Goal: Find specific page/section: Find specific page/section

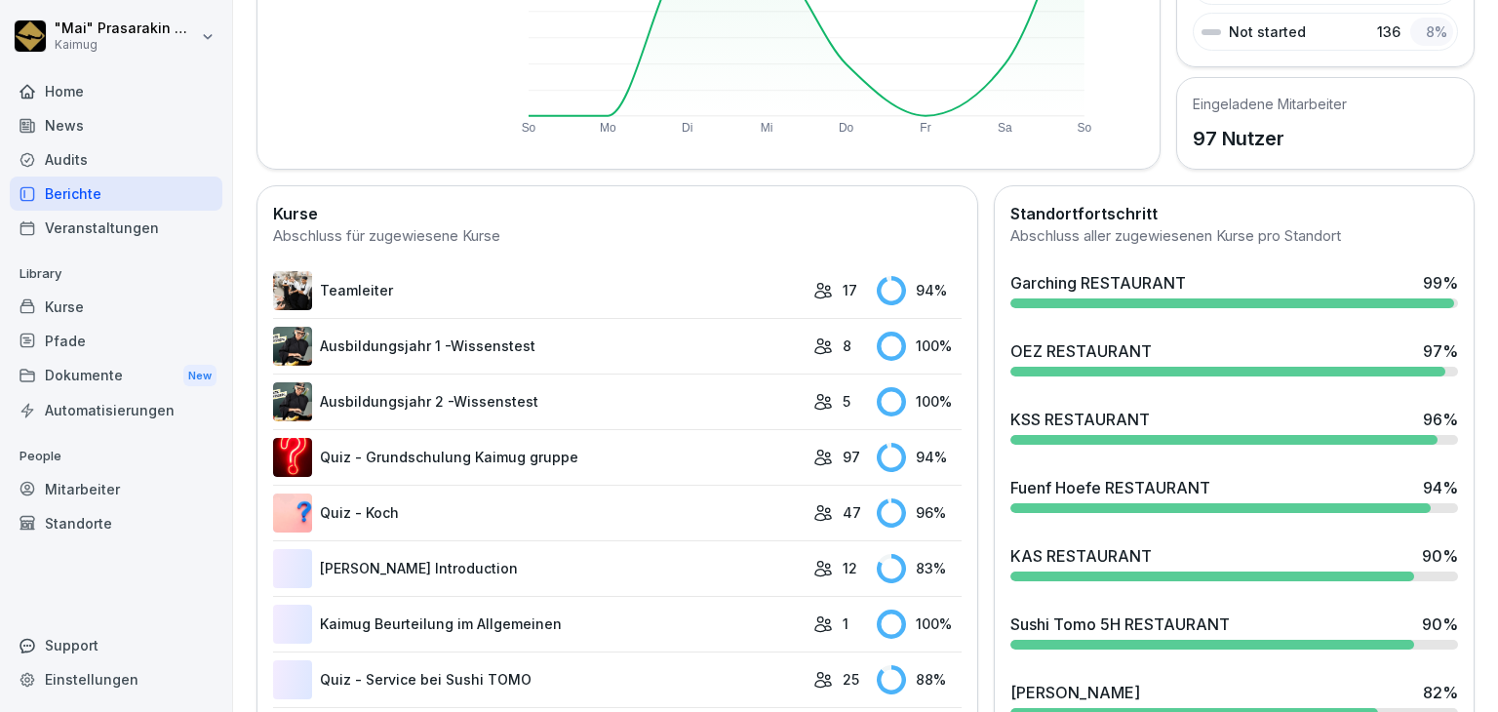
scroll to position [390, 0]
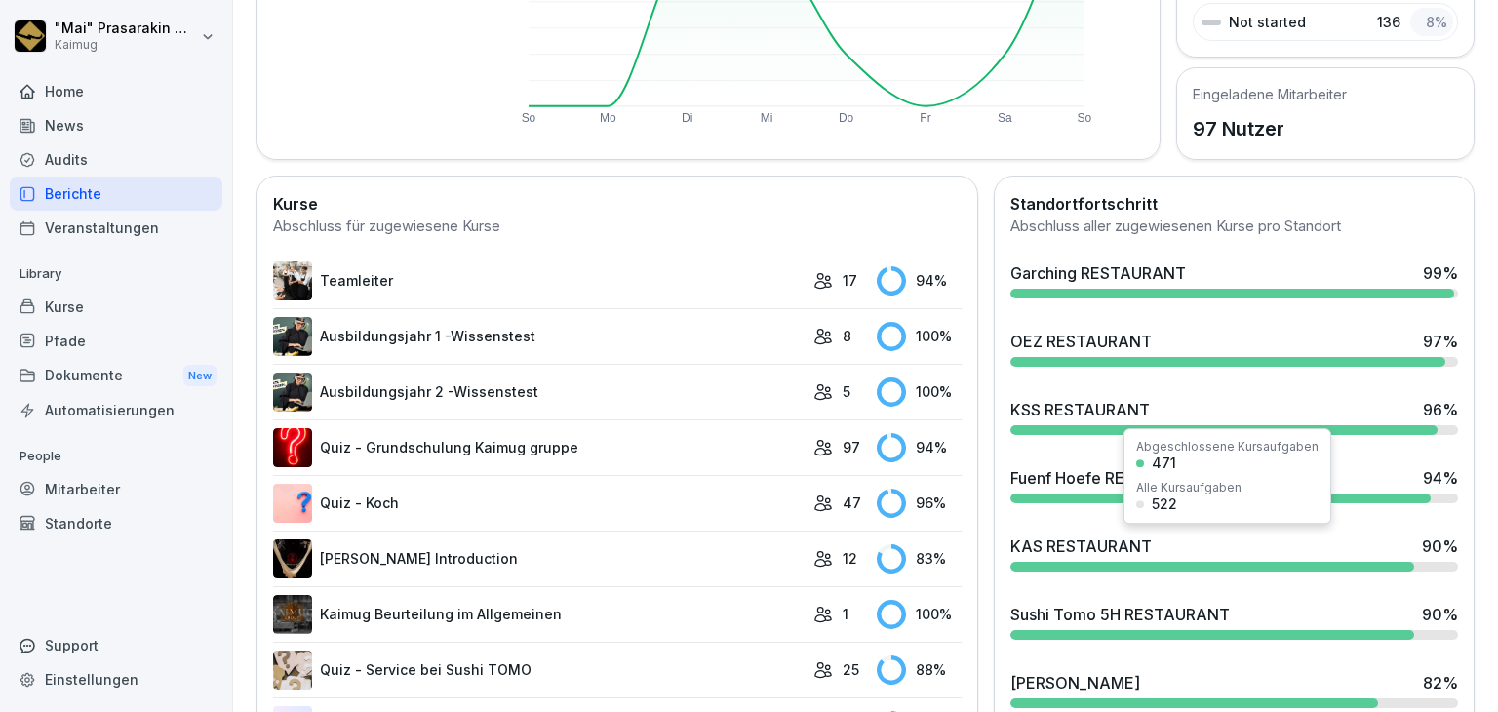
click at [1070, 546] on div "KAS RESTAURANT" at bounding box center [1080, 545] width 141 height 23
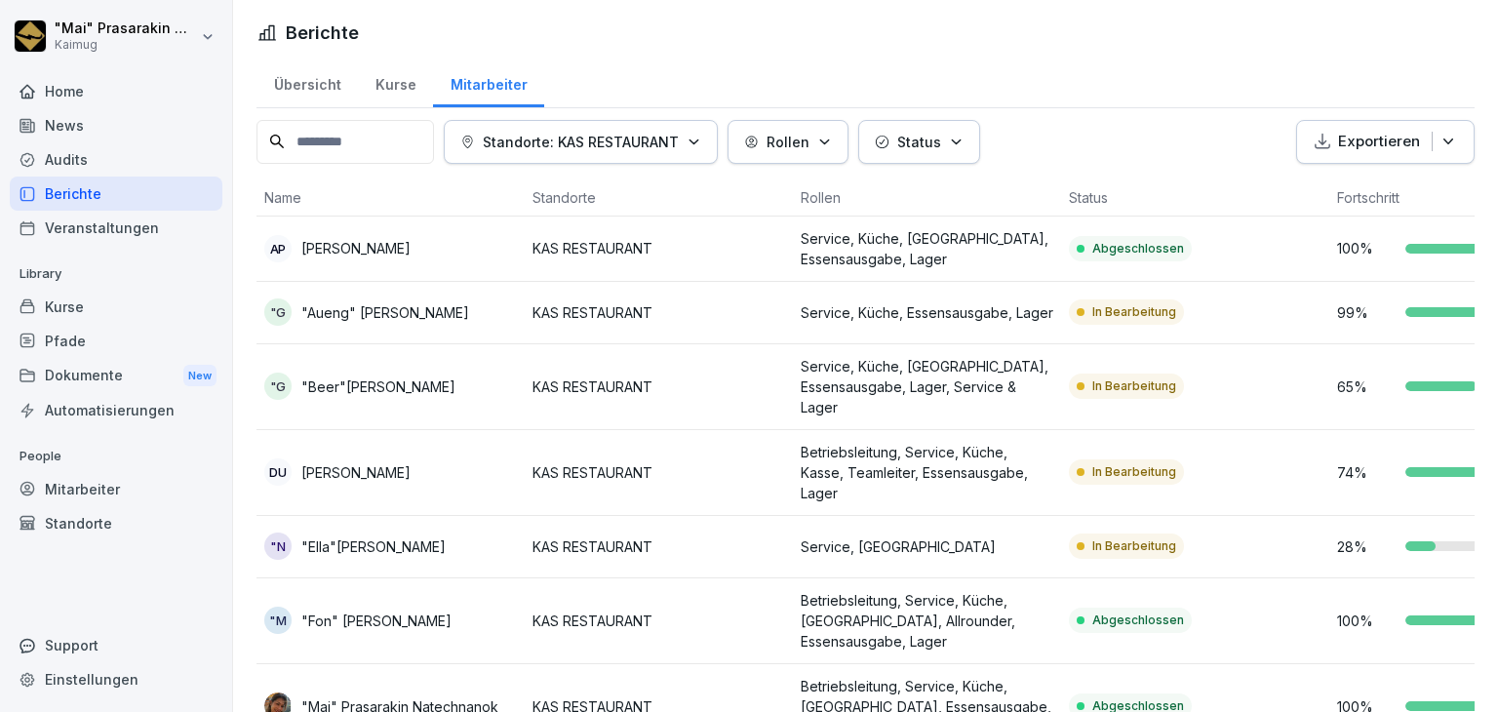
click at [300, 78] on div "Übersicht" at bounding box center [306, 83] width 101 height 50
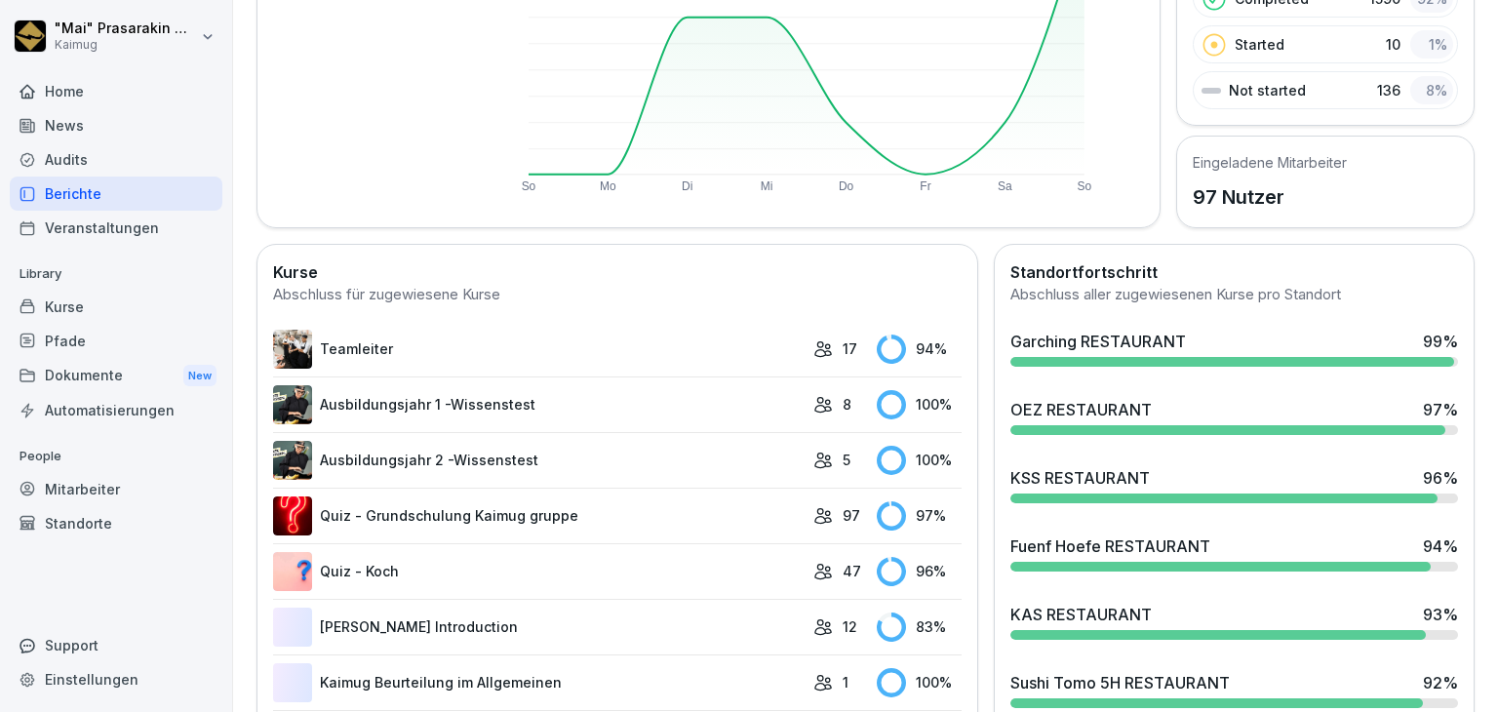
scroll to position [390, 0]
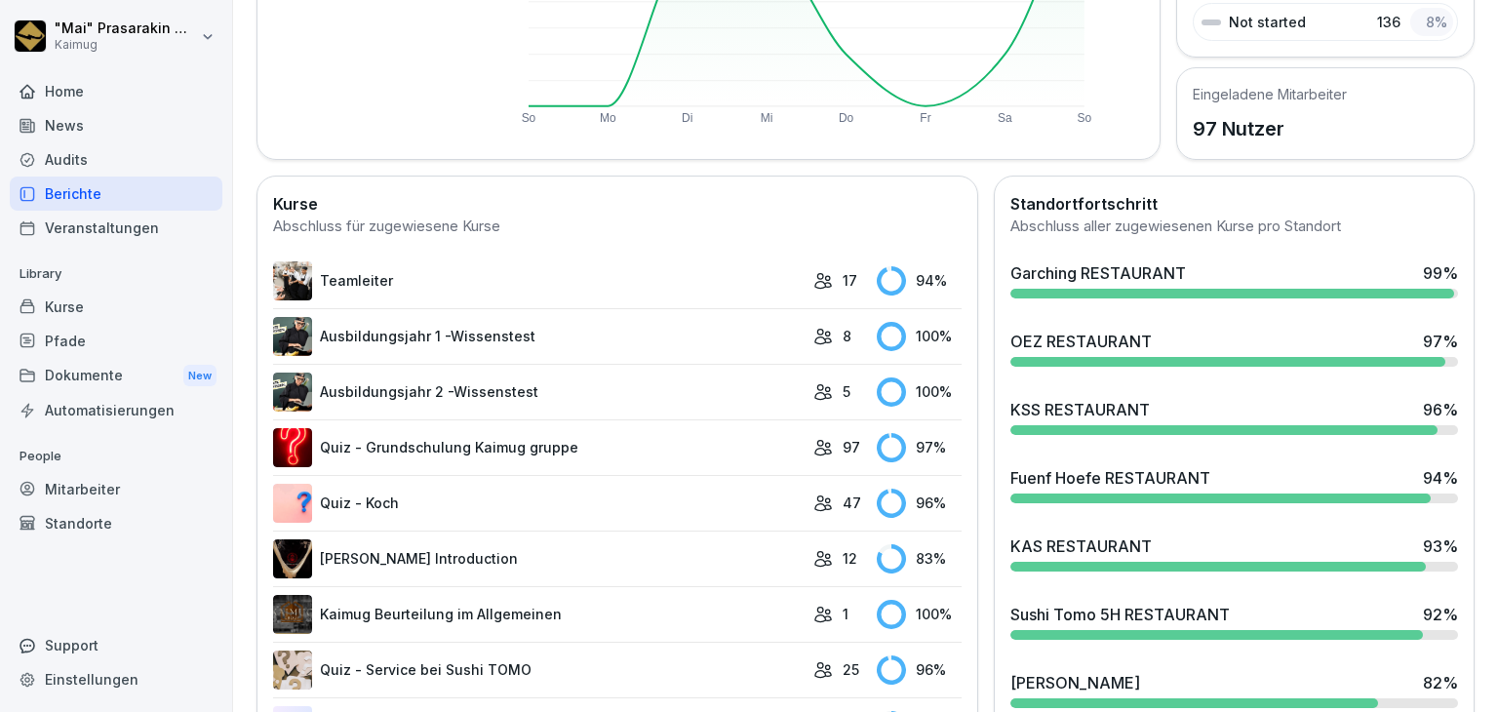
click at [1169, 630] on div at bounding box center [1216, 635] width 412 height 10
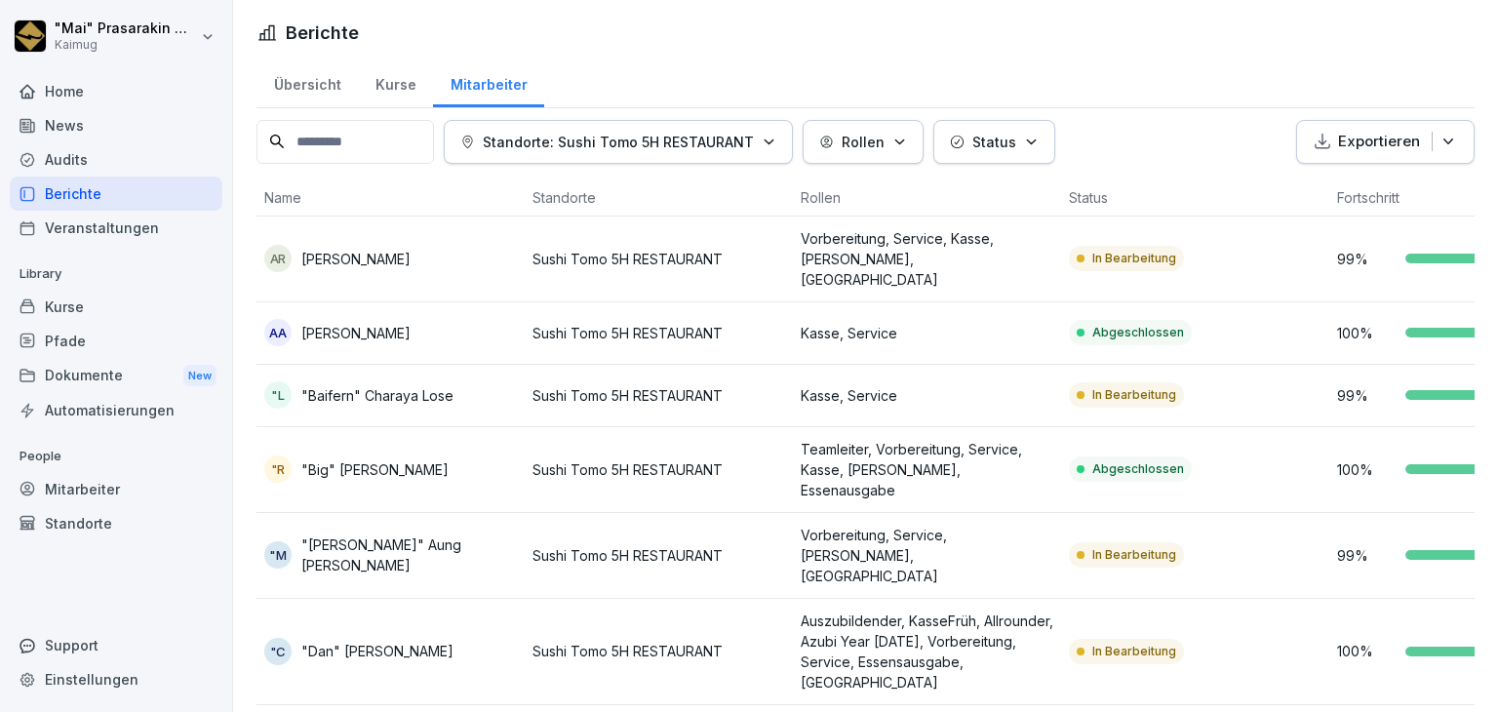
click at [318, 73] on div "Übersicht" at bounding box center [306, 83] width 101 height 50
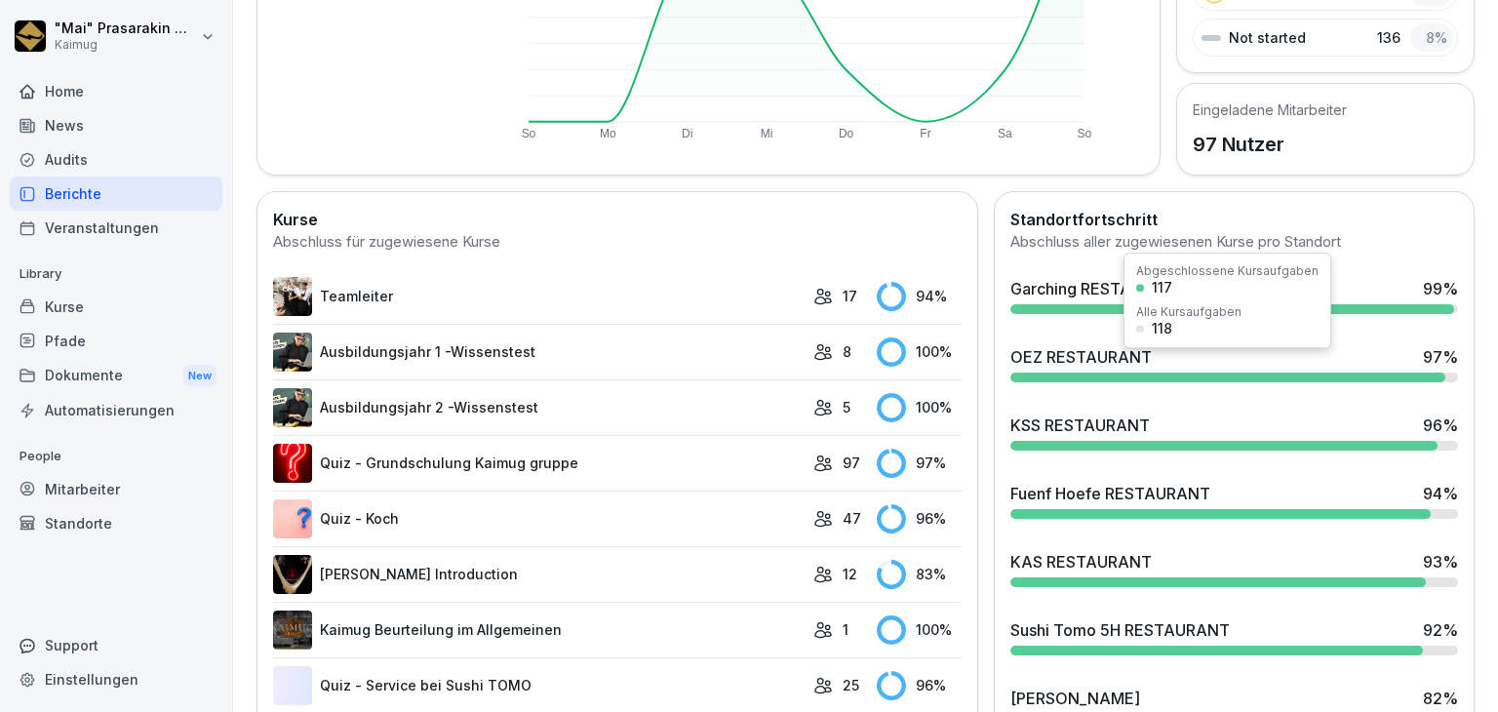
scroll to position [488, 0]
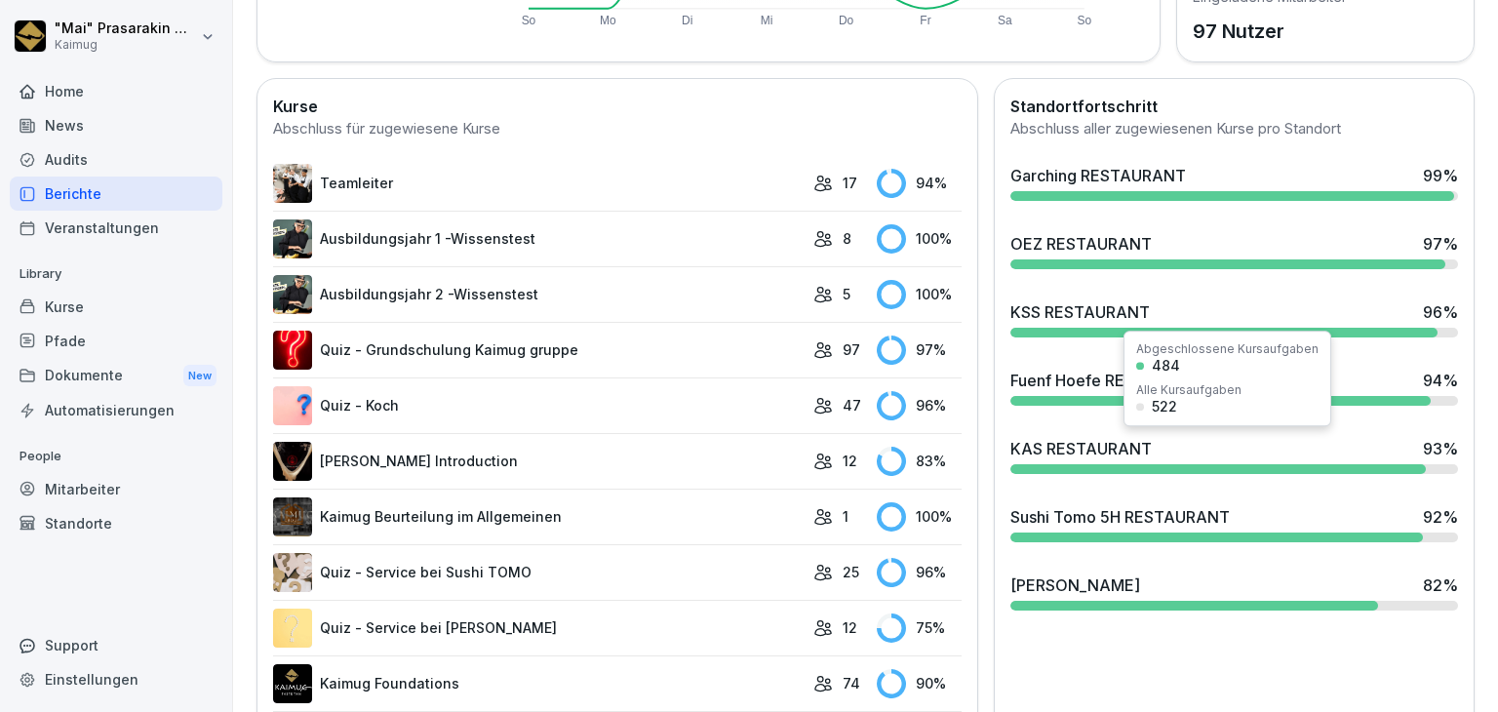
click at [1091, 446] on div "KAS RESTAURANT" at bounding box center [1080, 448] width 141 height 23
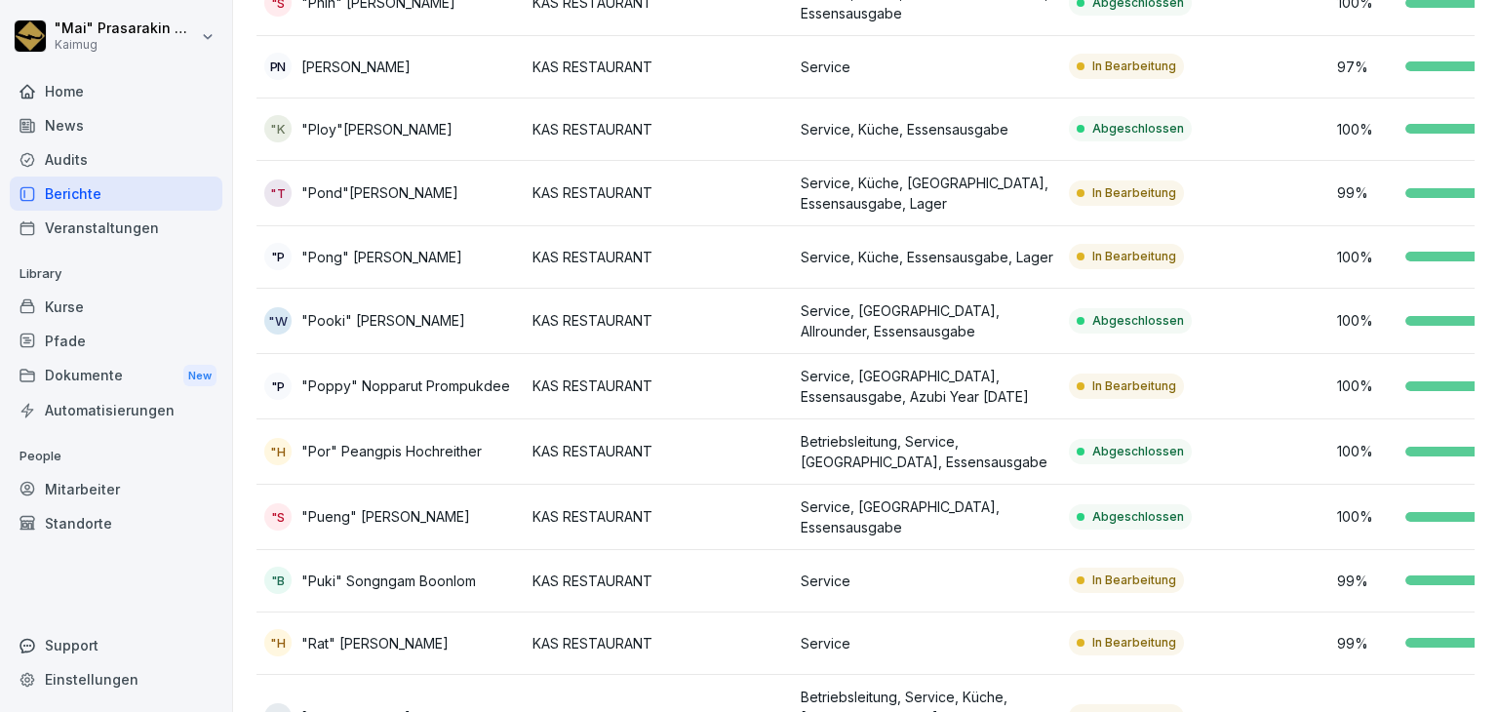
scroll to position [948, 0]
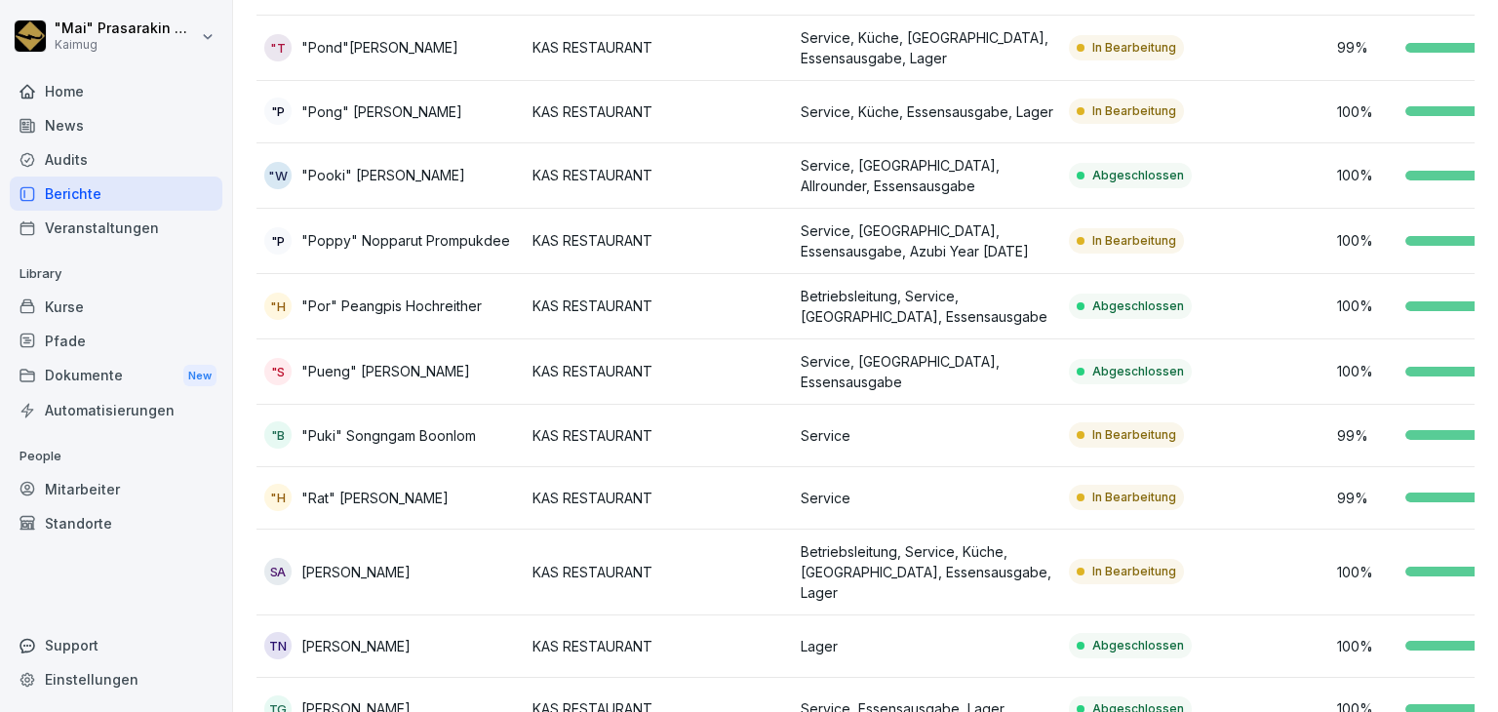
scroll to position [1143, 0]
